Goal: Transaction & Acquisition: Purchase product/service

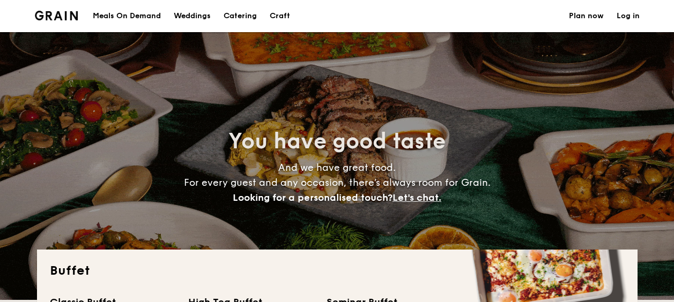
select select
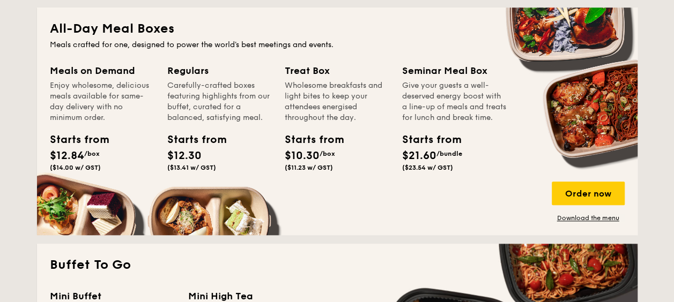
scroll to position [483, 0]
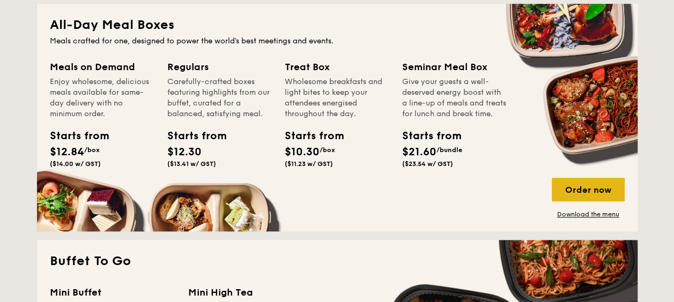
click at [590, 194] on div "Order now" at bounding box center [588, 190] width 73 height 24
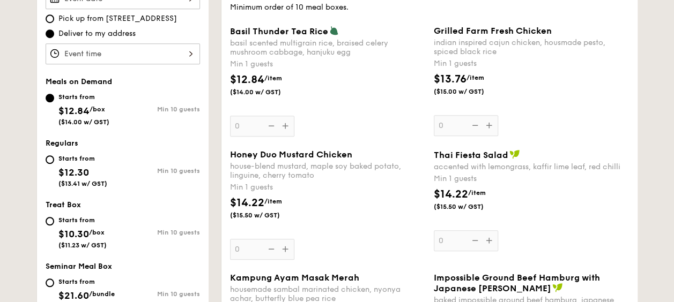
scroll to position [348, 0]
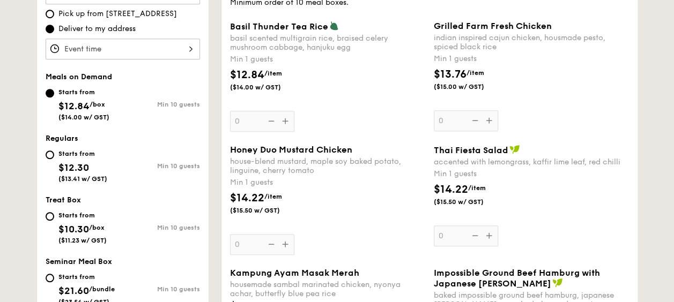
click at [87, 162] on span "$12.30" at bounding box center [73, 168] width 31 height 12
click at [54, 159] on input "Starts from $12.30 ($13.41 w/ GST) Min 10 guests" at bounding box center [50, 155] width 9 height 9
radio input "true"
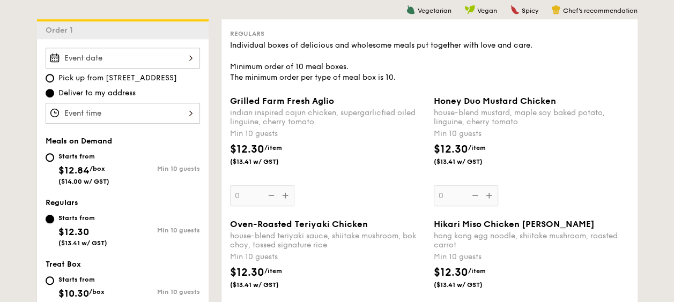
scroll to position [187, 0]
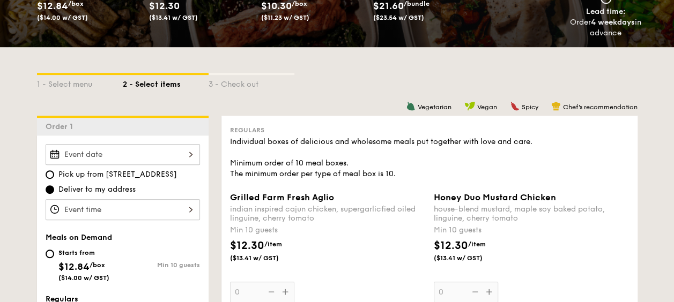
click at [69, 257] on div "Starts from $12.84 /box ($14.00 w/ GST)" at bounding box center [83, 264] width 51 height 35
click at [54, 257] on input "Starts from $12.84 /box ($14.00 w/ GST) Min 10 guests" at bounding box center [50, 254] width 9 height 9
radio input "true"
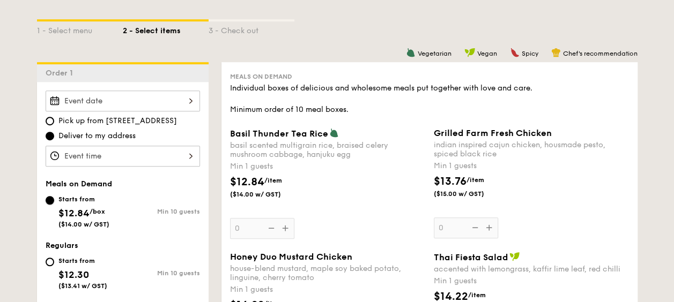
scroll to position [294, 0]
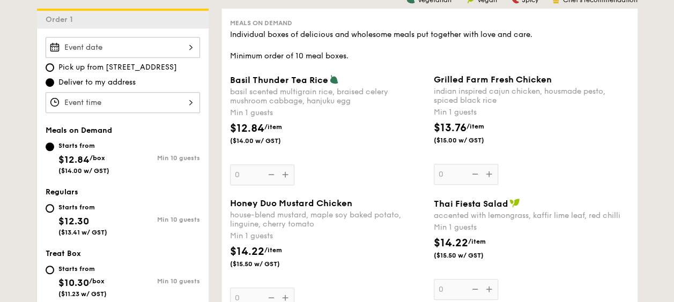
click at [77, 206] on div "Starts from" at bounding box center [82, 207] width 49 height 9
click at [54, 206] on input "Starts from $12.30 ($13.41 w/ GST) Min 10 guests" at bounding box center [50, 208] width 9 height 9
radio input "true"
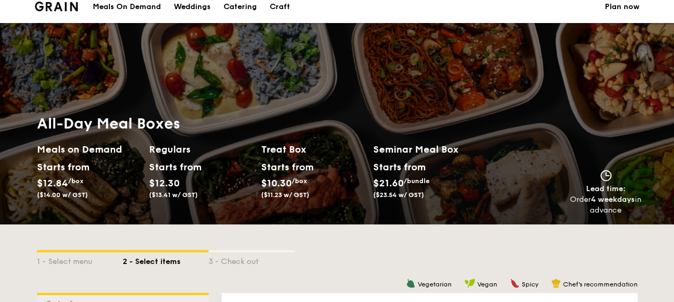
scroll to position [0, 0]
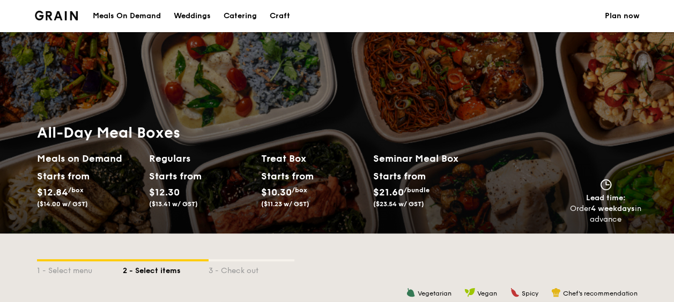
click at [118, 13] on div "Meals On Demand" at bounding box center [127, 16] width 68 height 32
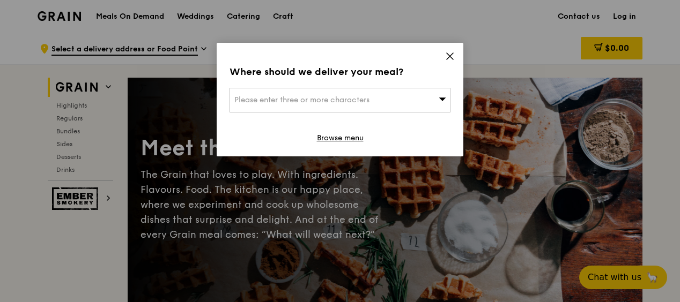
click at [449, 57] on icon at bounding box center [450, 56] width 6 height 6
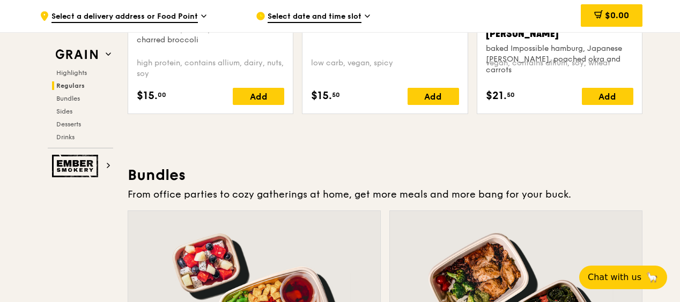
scroll to position [1341, 0]
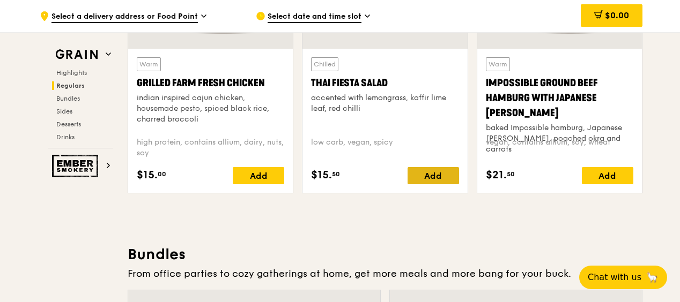
click at [433, 169] on div "Add" at bounding box center [433, 175] width 51 height 17
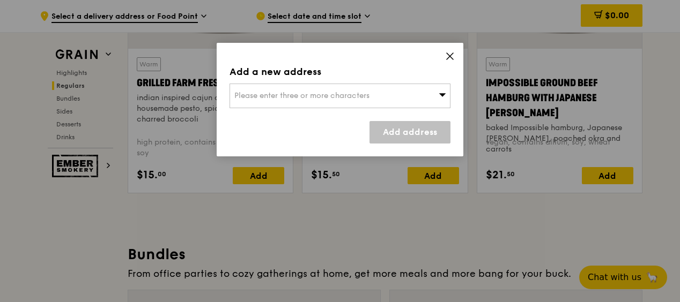
click at [403, 95] on div "Please enter three or more characters" at bounding box center [340, 96] width 221 height 25
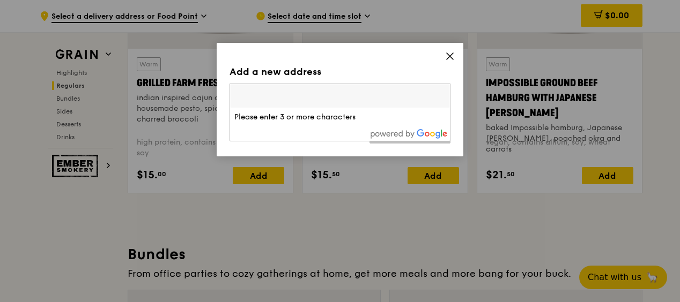
click at [337, 127] on div at bounding box center [340, 134] width 220 height 14
click at [324, 88] on input "search" at bounding box center [340, 96] width 220 height 24
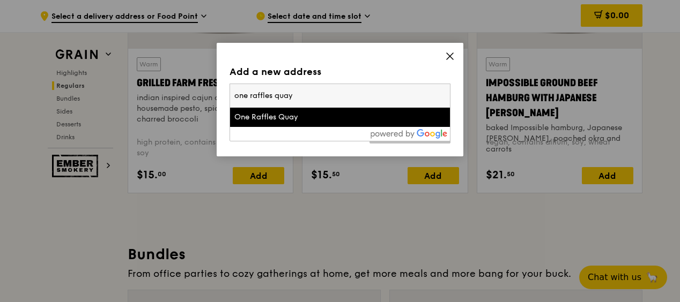
type input "one raffles quay"
click at [304, 116] on div "One Raffles Quay" at bounding box center [313, 117] width 159 height 11
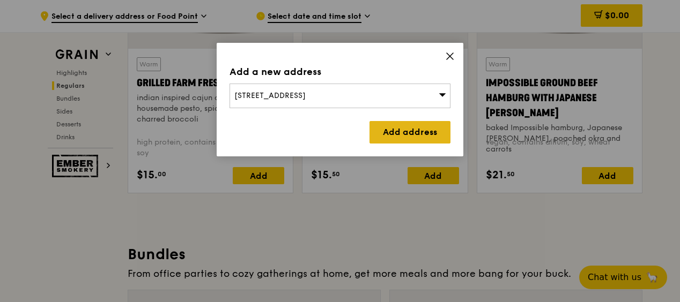
click at [400, 134] on link "Add address" at bounding box center [409, 132] width 81 height 23
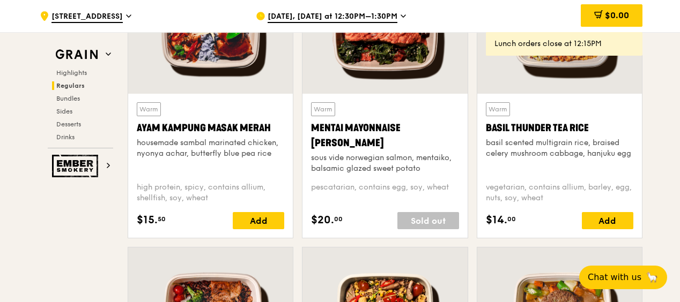
scroll to position [1019, 0]
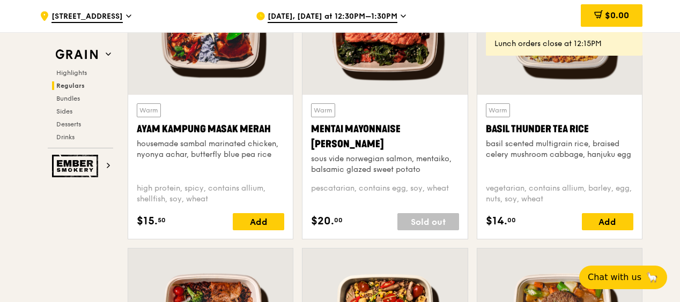
click at [367, 18] on span "Sep 8, Today at 12:30PM–1:30PM" at bounding box center [333, 17] width 130 height 12
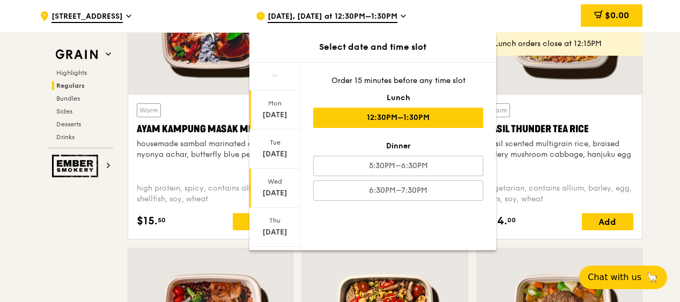
click at [278, 192] on div "Sep 10" at bounding box center [275, 193] width 48 height 11
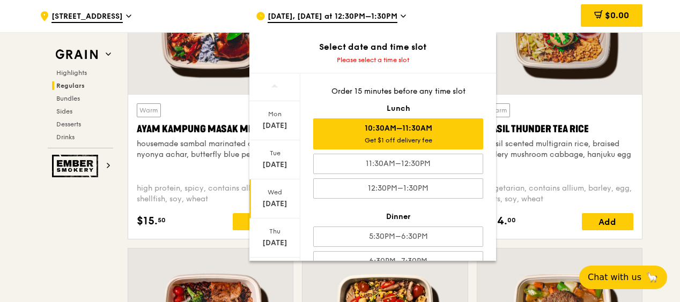
click at [417, 132] on div "10:30AM–11:30AM Get $1 off delivery fee" at bounding box center [398, 134] width 170 height 31
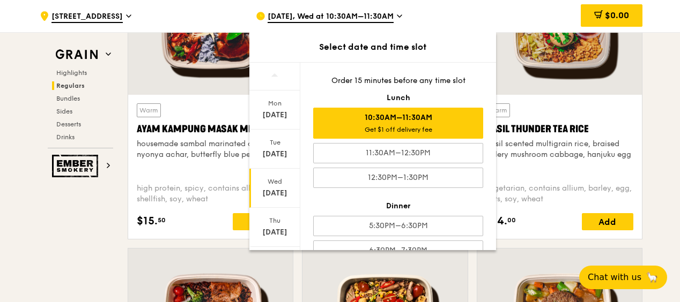
click at [197, 70] on div at bounding box center [210, 34] width 165 height 122
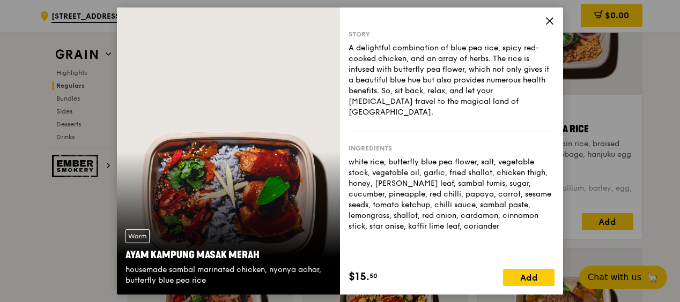
scroll to position [134, 0]
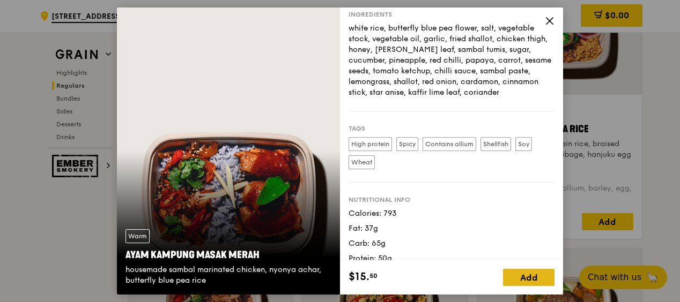
click at [537, 279] on div "Add" at bounding box center [528, 277] width 51 height 17
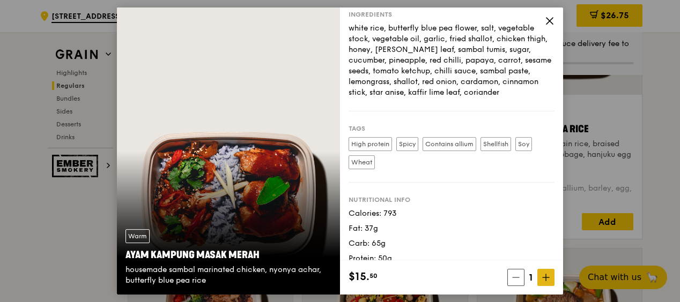
click at [547, 278] on icon at bounding box center [546, 278] width 6 height 0
click at [480, 66] on div "white rice, butterfly blue pea flower, salt, vegetable stock, vegetable oil, ga…" at bounding box center [452, 60] width 206 height 75
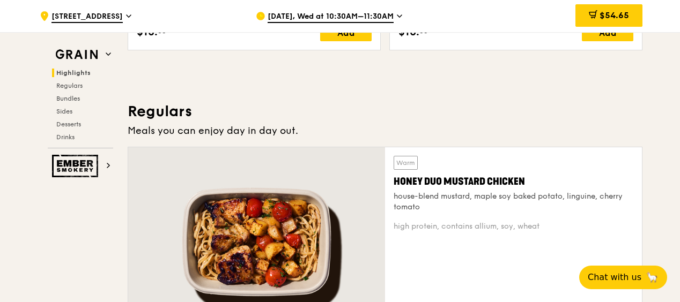
scroll to position [590, 0]
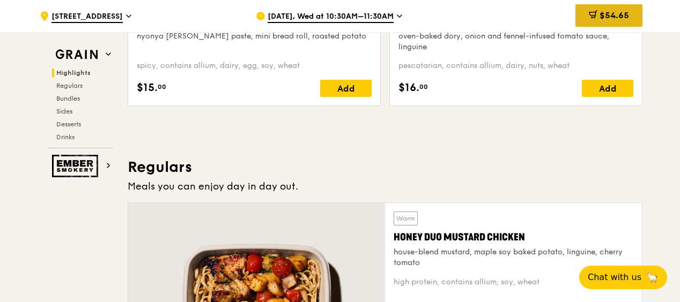
click at [597, 14] on div "$54.65" at bounding box center [608, 15] width 67 height 23
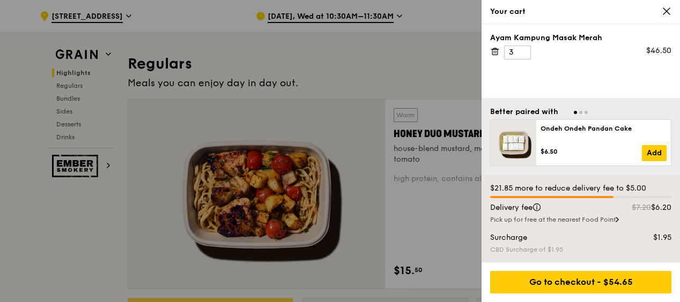
scroll to position [697, 0]
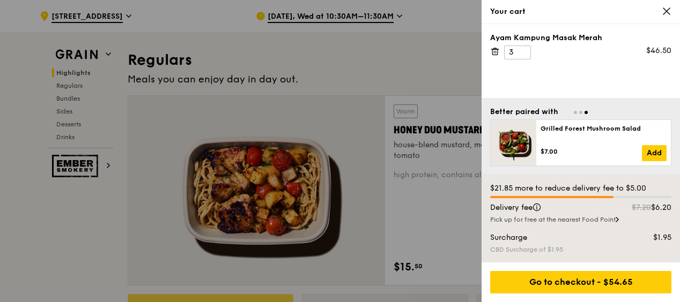
click at [420, 64] on div at bounding box center [340, 151] width 680 height 302
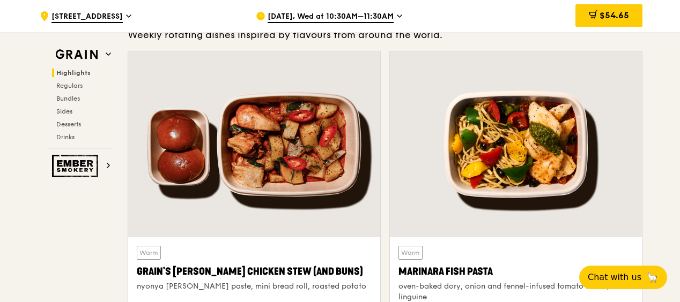
scroll to position [590, 0]
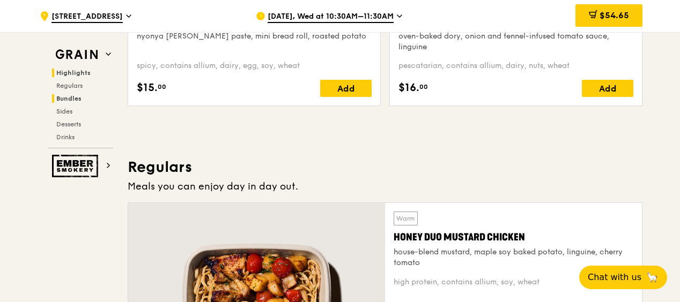
click at [76, 97] on span "Bundles" at bounding box center [68, 99] width 25 height 8
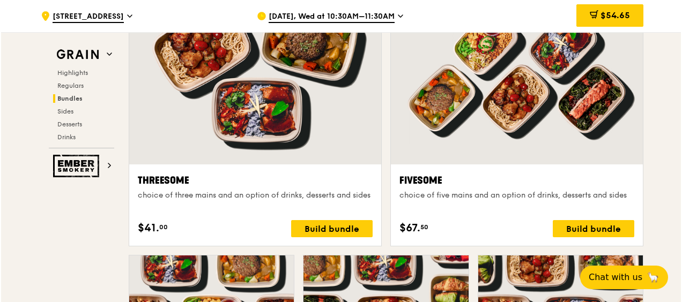
scroll to position [1971, 0]
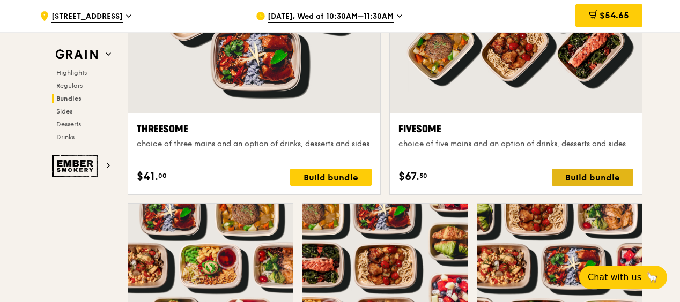
click at [601, 175] on div "Build bundle" at bounding box center [593, 177] width 82 height 17
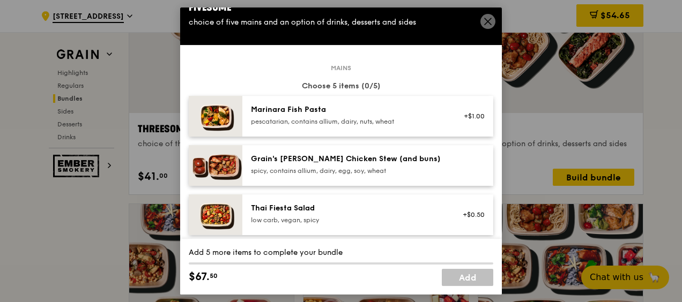
scroll to position [0, 0]
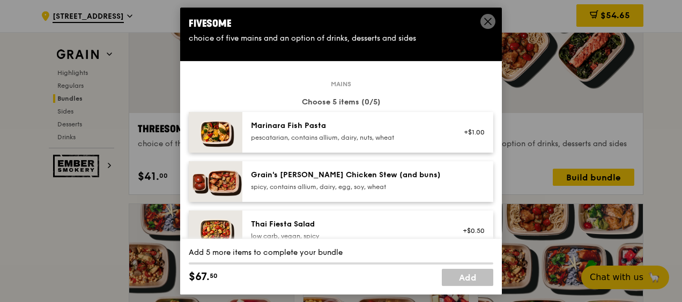
click at [479, 24] on div "Fivesome" at bounding box center [341, 23] width 305 height 15
click at [484, 24] on icon at bounding box center [488, 22] width 10 height 10
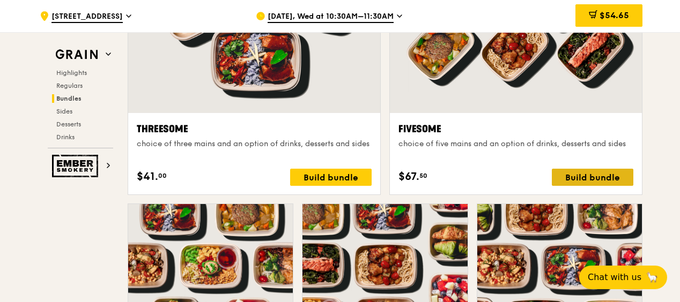
click at [598, 177] on div "Build bundle" at bounding box center [593, 177] width 82 height 17
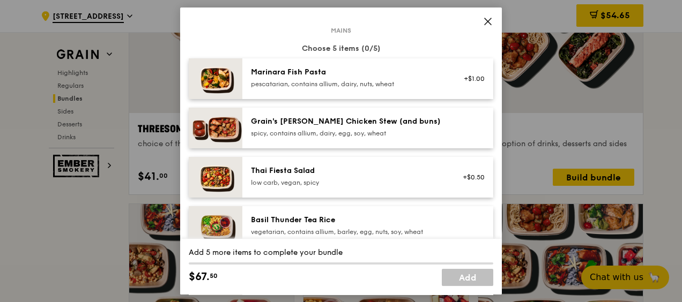
scroll to position [107, 0]
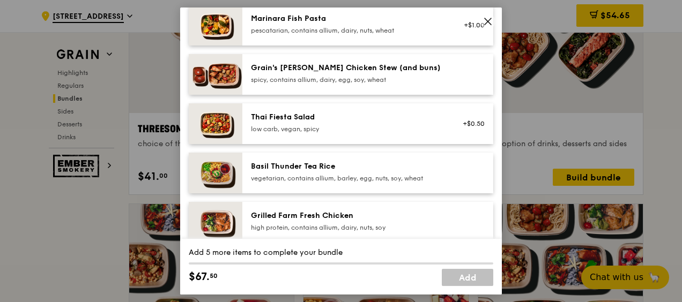
click at [324, 73] on div "Grain's Curry Chicken Stew (and buns) spicy, contains allium, dairy, egg, soy, …" at bounding box center [347, 73] width 193 height 21
click at [307, 118] on div "Thai Fiesta Salad" at bounding box center [347, 117] width 193 height 11
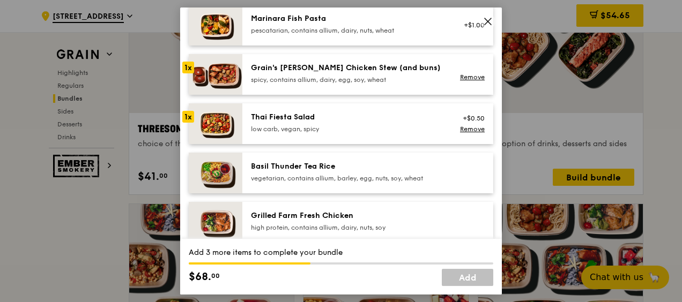
click at [316, 161] on div "Basil Thunder Tea Rice" at bounding box center [347, 166] width 193 height 11
click at [316, 218] on div "Grilled Farm Fresh Chicken" at bounding box center [347, 216] width 193 height 11
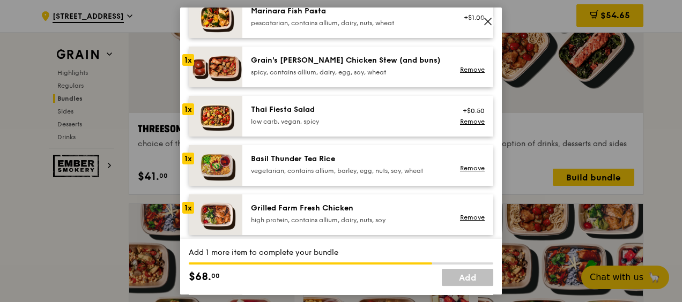
scroll to position [54, 0]
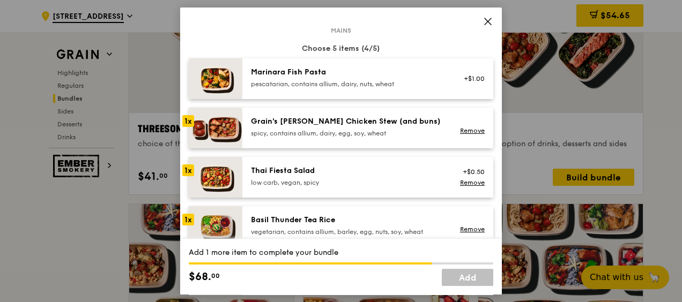
click at [403, 133] on div "spicy, contains allium, dairy, egg, soy, wheat" at bounding box center [347, 133] width 193 height 9
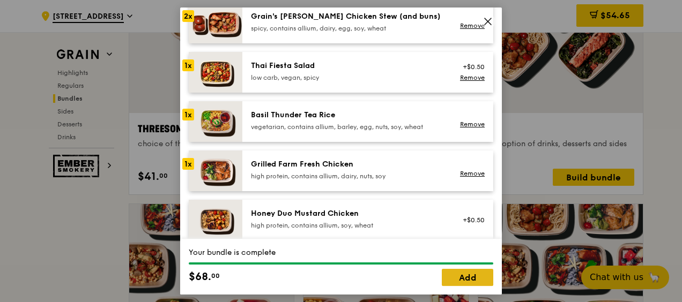
scroll to position [161, 0]
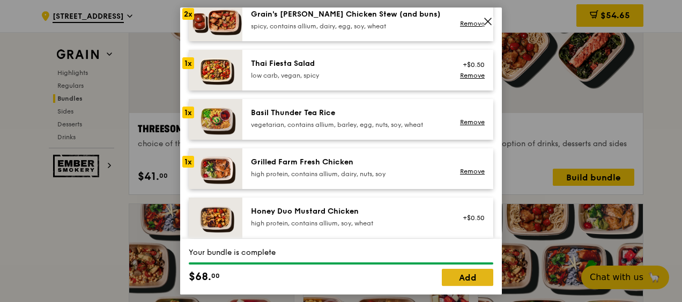
click at [461, 275] on link "Add" at bounding box center [467, 277] width 51 height 17
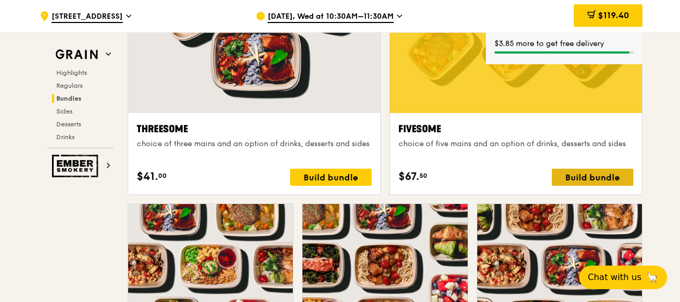
click at [586, 175] on div "Build bundle" at bounding box center [593, 177] width 82 height 17
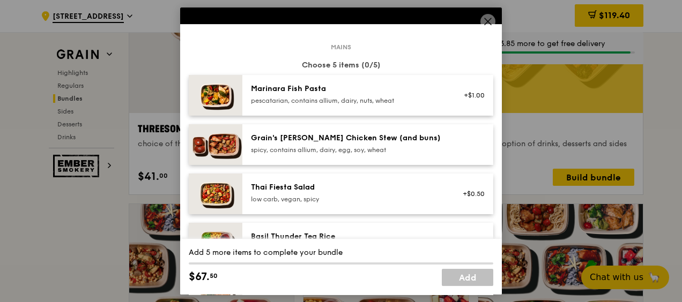
scroll to position [54, 0]
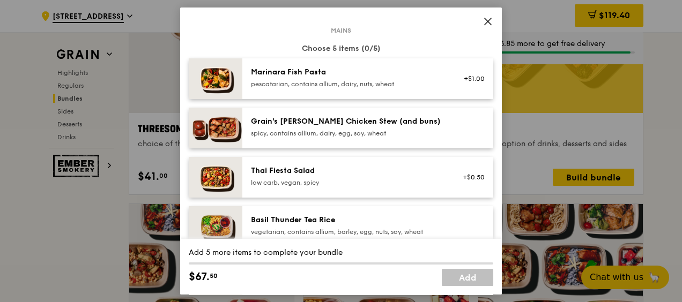
click at [321, 80] on div "pescatarian, contains allium, dairy, nuts, wheat" at bounding box center [347, 84] width 193 height 9
click at [298, 130] on div "spicy, contains allium, dairy, egg, soy, wheat" at bounding box center [347, 133] width 193 height 9
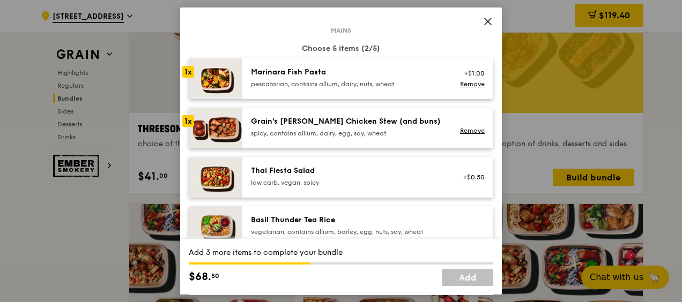
click at [308, 184] on div "low carb, vegan, spicy" at bounding box center [347, 183] width 193 height 9
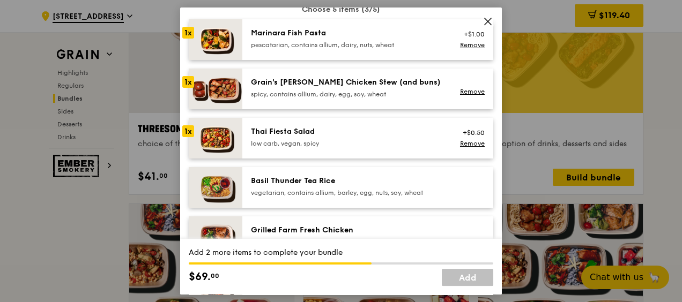
scroll to position [107, 0]
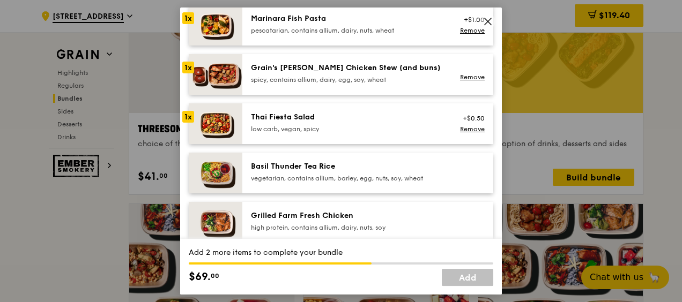
click at [321, 128] on div "low carb, vegan, spicy" at bounding box center [347, 129] width 193 height 9
click at [321, 178] on div "vegetarian, contains allium, barley, egg, nuts, soy, wheat" at bounding box center [347, 178] width 193 height 9
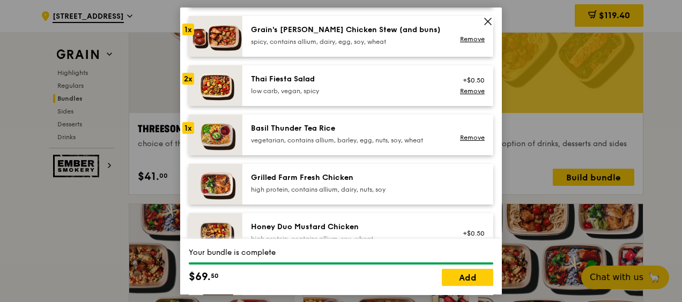
scroll to position [161, 0]
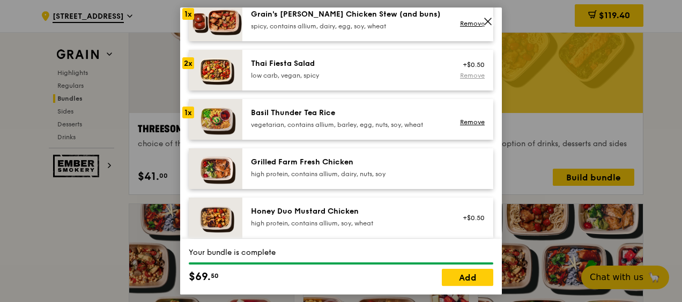
click at [467, 76] on link "Remove" at bounding box center [472, 76] width 25 height 8
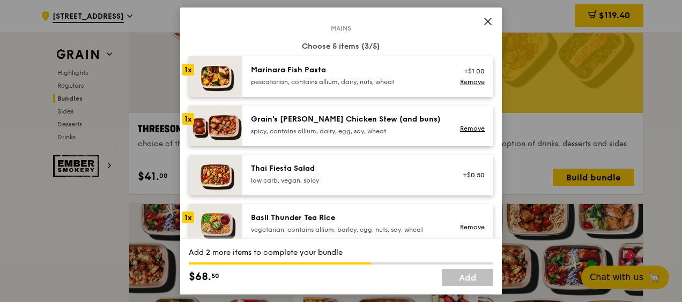
scroll to position [54, 0]
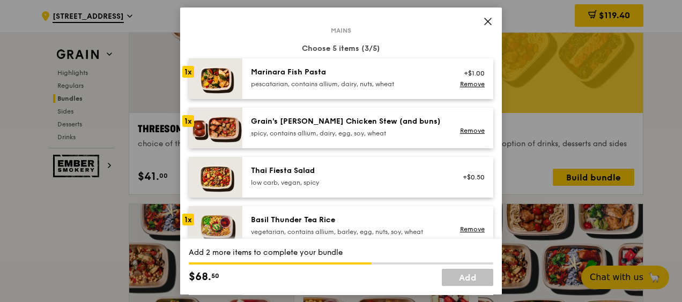
click at [469, 77] on div "+$1.00" at bounding box center [470, 73] width 28 height 9
click at [460, 84] on link "Remove" at bounding box center [472, 84] width 25 height 8
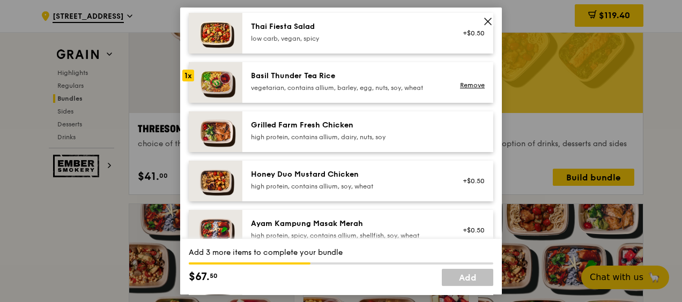
scroll to position [215, 0]
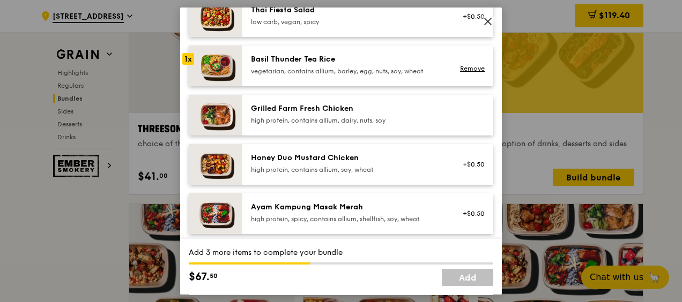
click at [336, 164] on div "Honey Duo Mustard Chicken high protein, contains allium, soy, wheat" at bounding box center [347, 163] width 193 height 21
click at [354, 124] on div "high protein, contains allium, dairy, nuts, soy" at bounding box center [347, 120] width 193 height 9
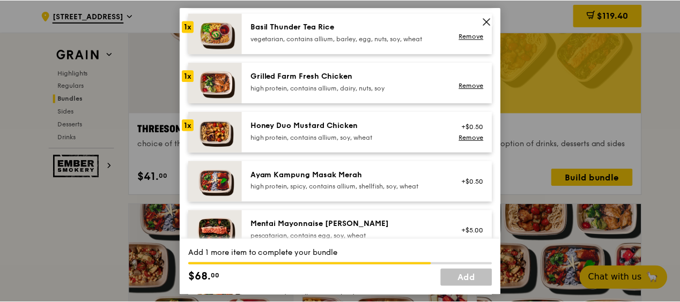
scroll to position [268, 0]
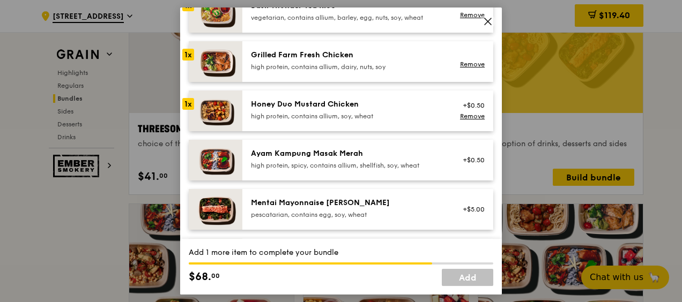
click at [328, 169] on div "high protein, spicy, contains allium, shellfish, soy, wheat" at bounding box center [347, 165] width 193 height 9
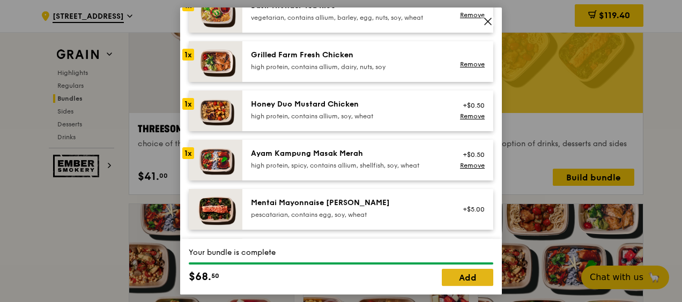
click at [468, 275] on link "Add" at bounding box center [467, 277] width 51 height 17
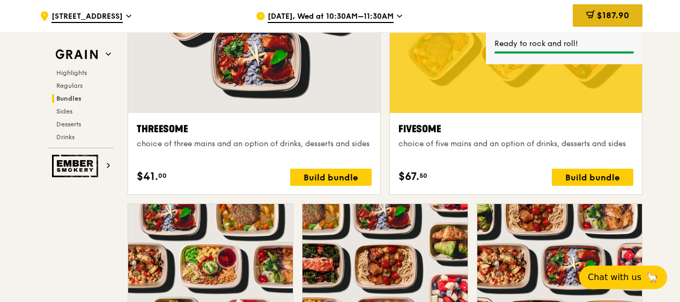
click at [619, 15] on span "$187.90" at bounding box center [613, 15] width 32 height 10
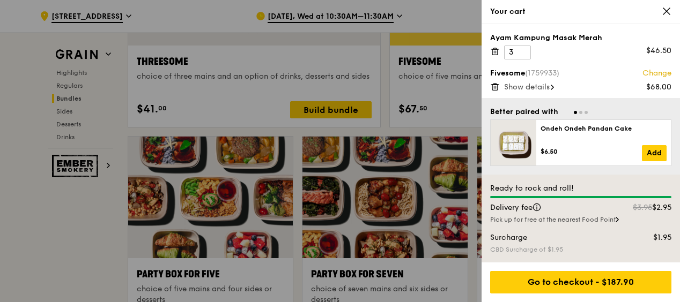
scroll to position [1971, 0]
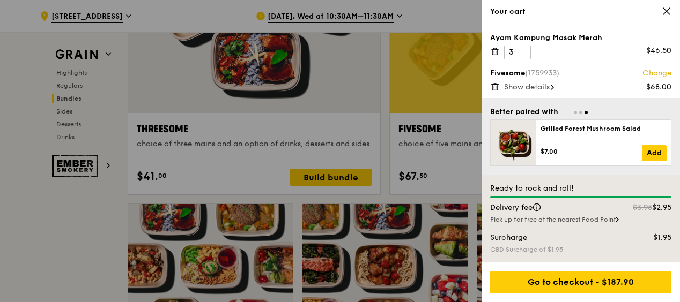
click at [494, 50] on icon at bounding box center [495, 52] width 10 height 10
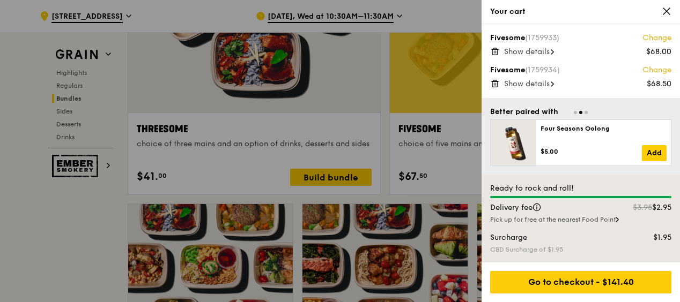
click at [380, 156] on div at bounding box center [340, 151] width 680 height 302
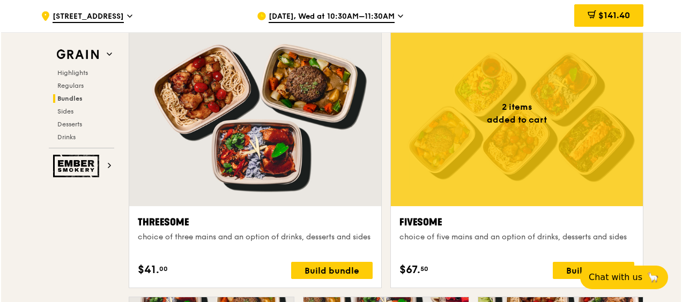
scroll to position [1864, 0]
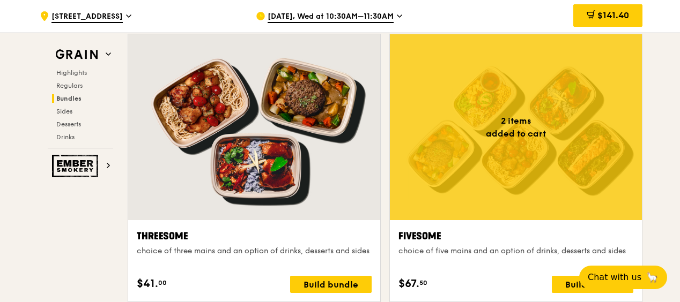
click at [321, 274] on div "Threesome choice of three mains and an option of drinks, desserts and sides $41…" at bounding box center [254, 261] width 235 height 64
click at [322, 281] on div "Build bundle" at bounding box center [331, 284] width 82 height 17
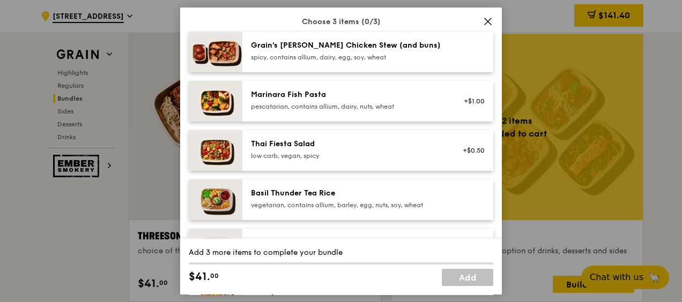
scroll to position [107, 0]
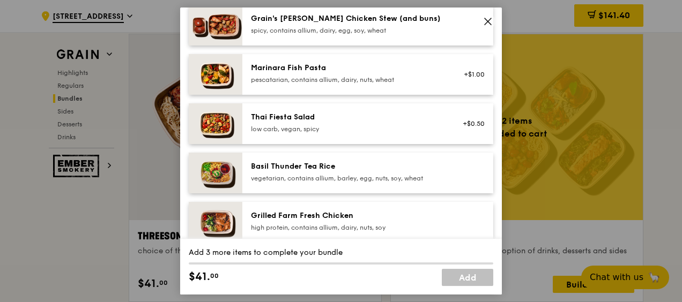
click at [355, 88] on div "Marinara Fish Pasta pescatarian, contains allium, dairy, nuts, wheat +$1.00" at bounding box center [367, 74] width 251 height 41
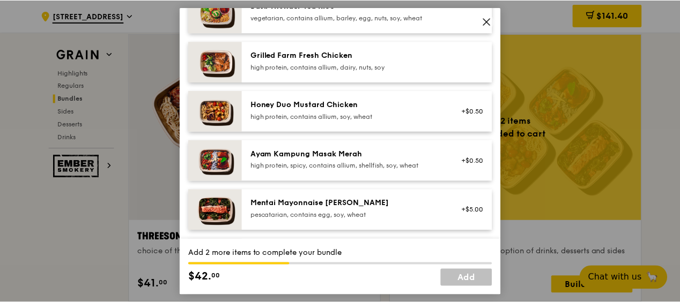
scroll to position [161, 0]
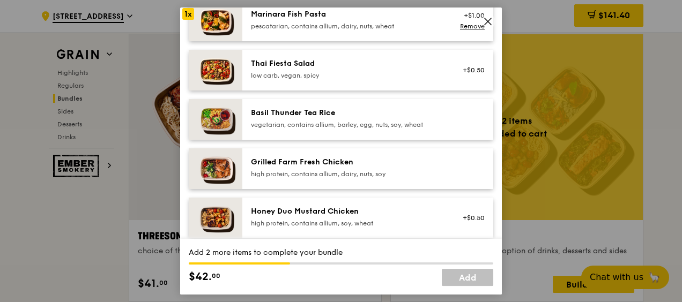
click at [489, 24] on icon at bounding box center [488, 22] width 10 height 10
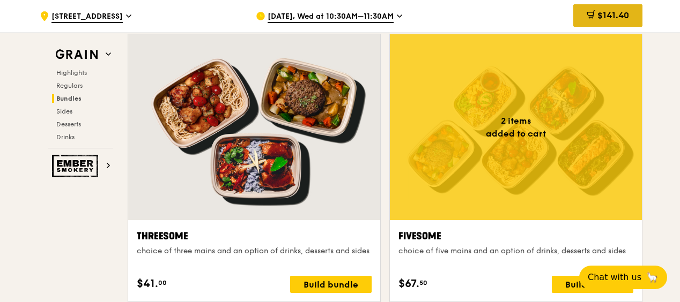
click at [620, 20] on span "$141.40" at bounding box center [613, 15] width 32 height 10
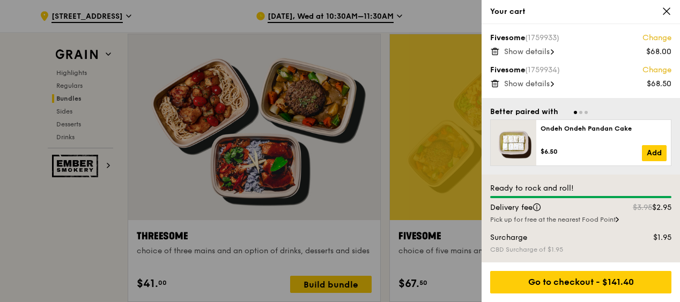
click at [668, 11] on icon at bounding box center [667, 11] width 10 height 10
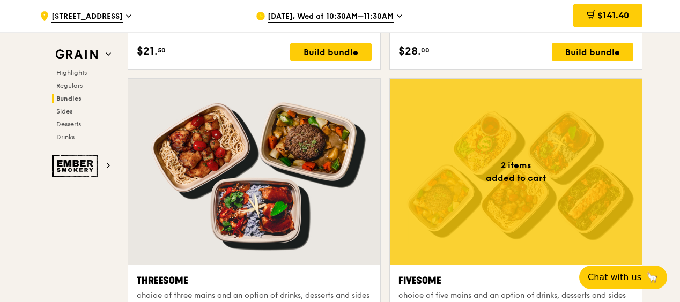
scroll to position [1917, 0]
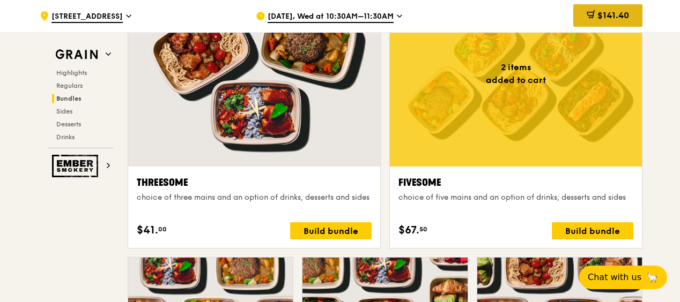
click at [625, 22] on div "$141.40" at bounding box center [607, 15] width 69 height 23
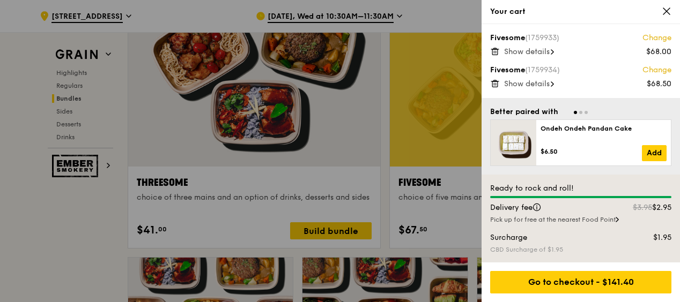
click at [527, 50] on span "Show details" at bounding box center [527, 51] width 46 height 9
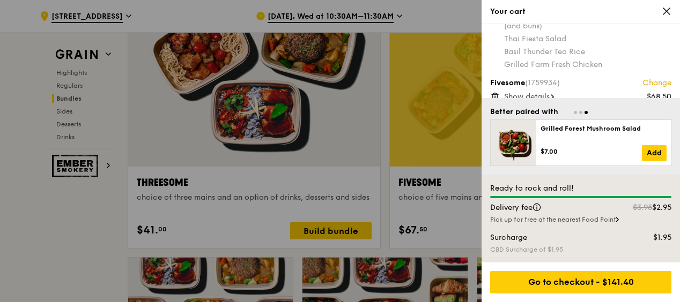
scroll to position [1971, 0]
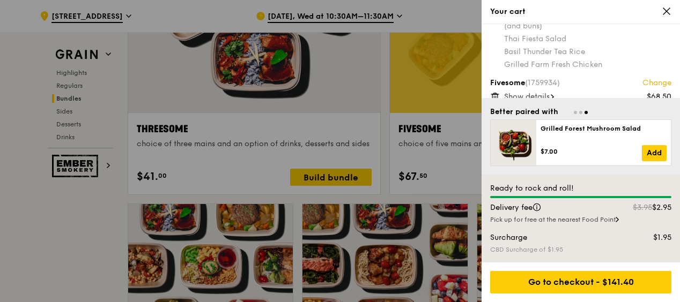
click at [546, 92] on span "Show details" at bounding box center [527, 96] width 46 height 9
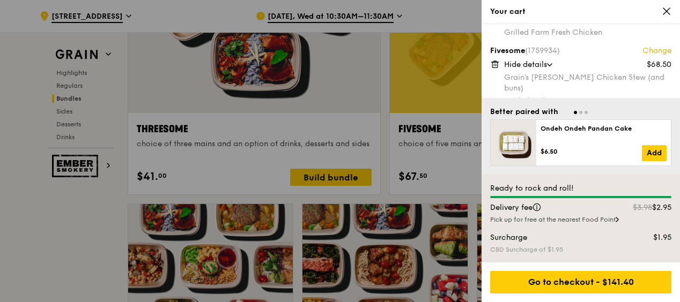
scroll to position [60, 0]
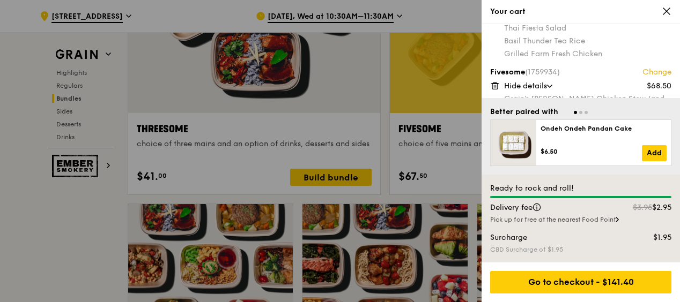
click at [399, 73] on div at bounding box center [340, 151] width 680 height 302
